Goal: Navigation & Orientation: Find specific page/section

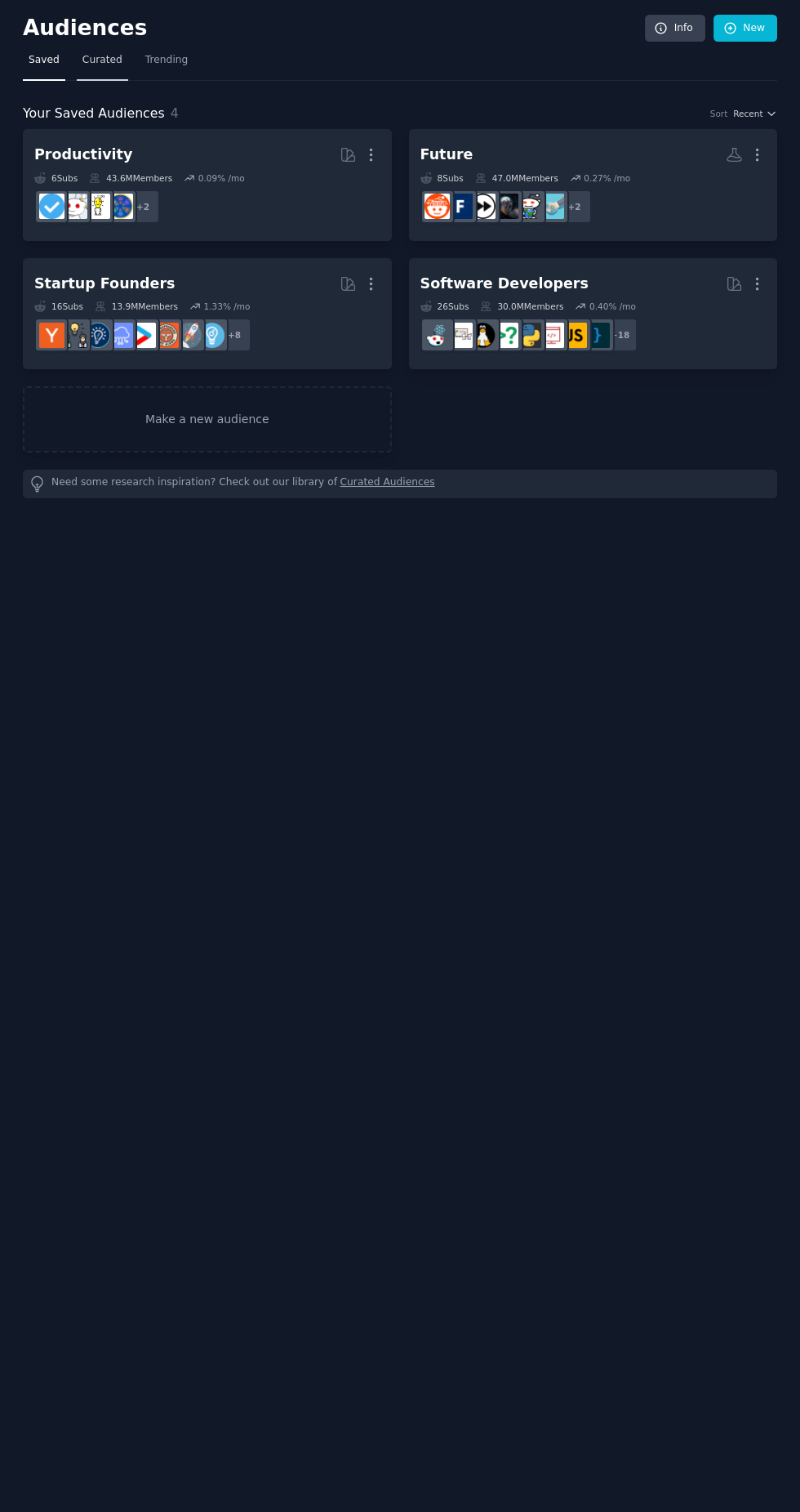
click at [94, 59] on span "Curated" at bounding box center [103, 60] width 40 height 15
click at [206, 81] on div "Your Saved Audiences 4 Sort Recent Productivity More 6 Sub s 43.6M Members 0.09…" at bounding box center [400, 290] width 754 height 418
click at [158, 60] on span "Trending" at bounding box center [166, 60] width 43 height 15
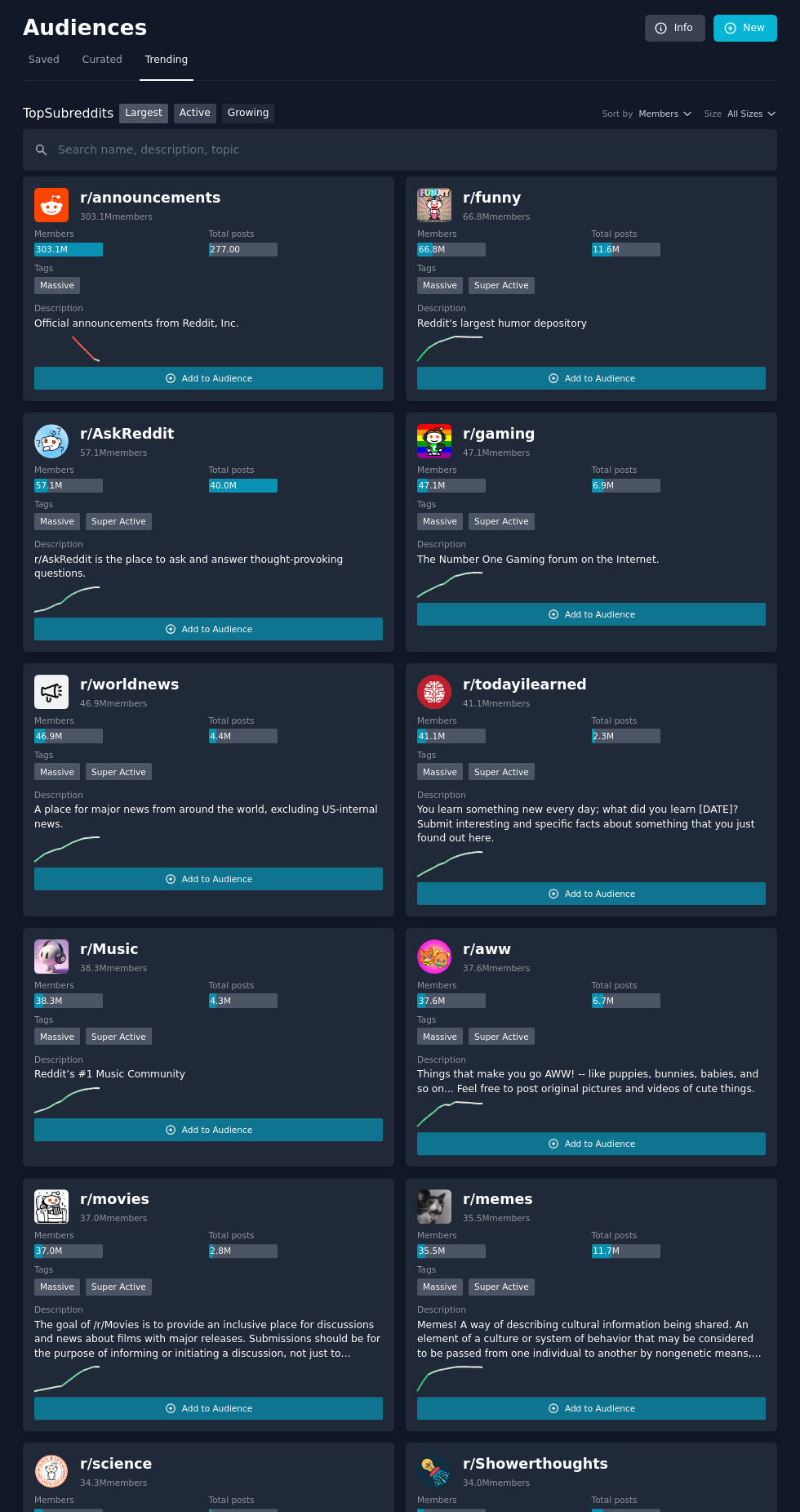
click at [191, 112] on link "Active" at bounding box center [195, 114] width 43 height 20
